Goal: Task Accomplishment & Management: Use online tool/utility

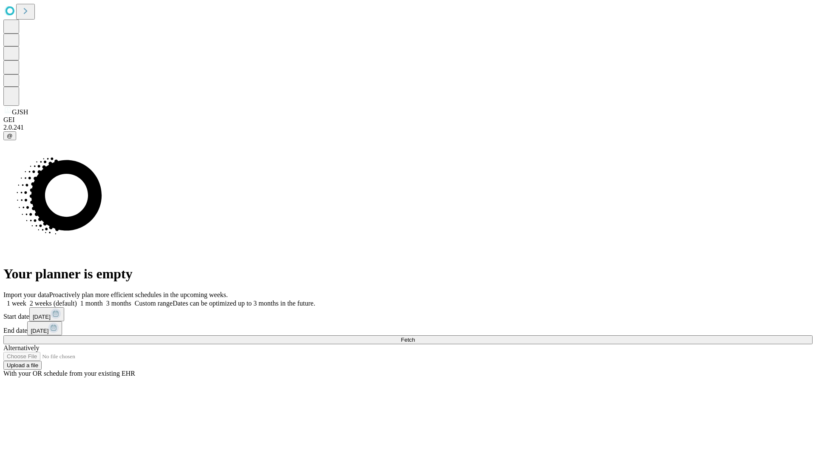
click at [415, 337] on span "Fetch" at bounding box center [408, 340] width 14 height 6
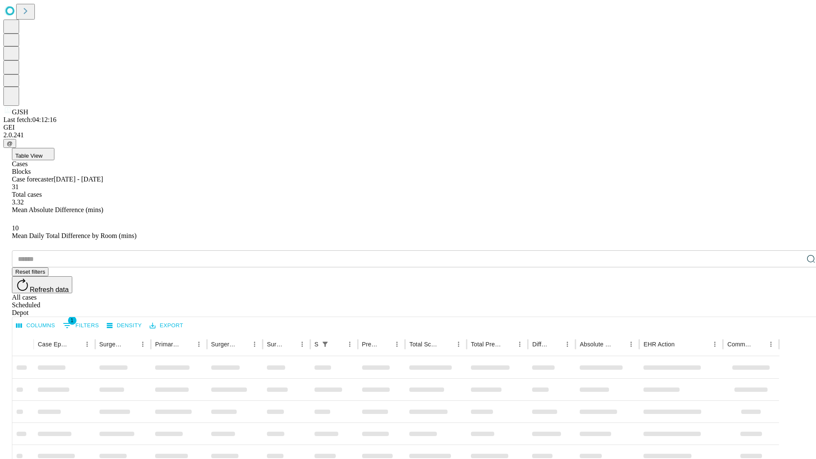
click at [794, 309] on div "Depot" at bounding box center [416, 313] width 809 height 8
